Goal: Find specific page/section: Find specific page/section

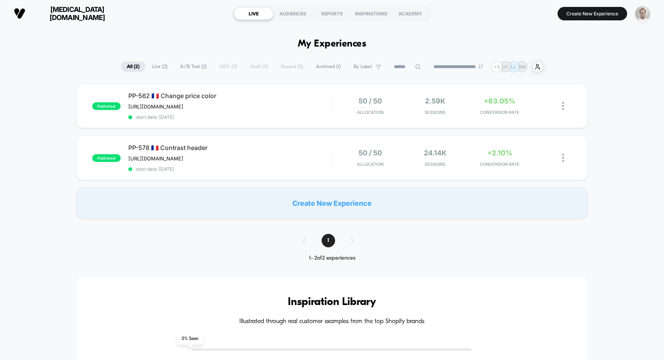
click at [644, 13] on img "button" at bounding box center [642, 13] width 15 height 15
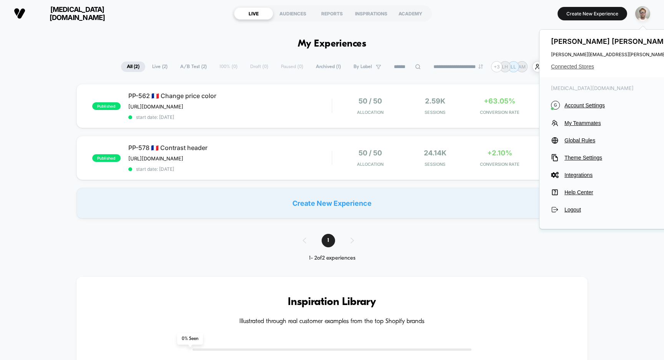
click at [585, 65] on span "Connected Stores" at bounding box center [646, 66] width 190 height 6
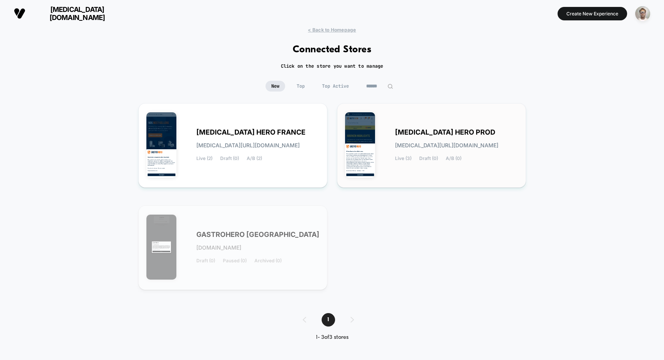
click at [420, 134] on span "[MEDICAL_DATA] HERO PROD" at bounding box center [445, 132] width 100 height 5
